Goal: Task Accomplishment & Management: Manage account settings

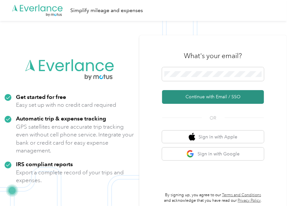
click at [207, 97] on button "Continue with Email / SSO" at bounding box center [213, 97] width 102 height 14
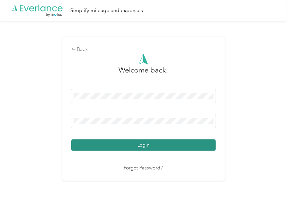
click at [156, 148] on button "Login" at bounding box center [143, 144] width 145 height 11
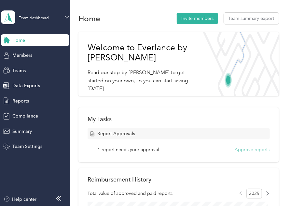
click at [249, 151] on button "Approve reports" at bounding box center [252, 149] width 35 height 7
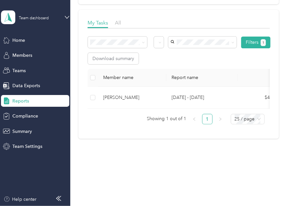
scroll to position [88, 0]
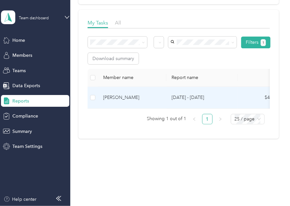
click at [194, 94] on p "[DATE] - [DATE]" at bounding box center [202, 97] width 61 height 7
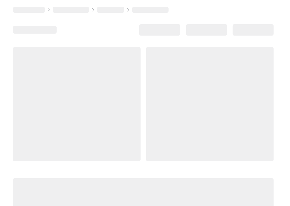
click at [194, 93] on div at bounding box center [210, 104] width 128 height 114
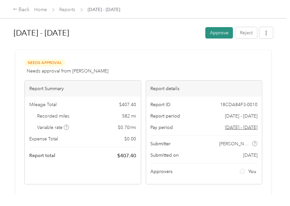
click at [212, 36] on button "Approve" at bounding box center [220, 32] width 28 height 11
